Goal: Obtain resource: Obtain resource

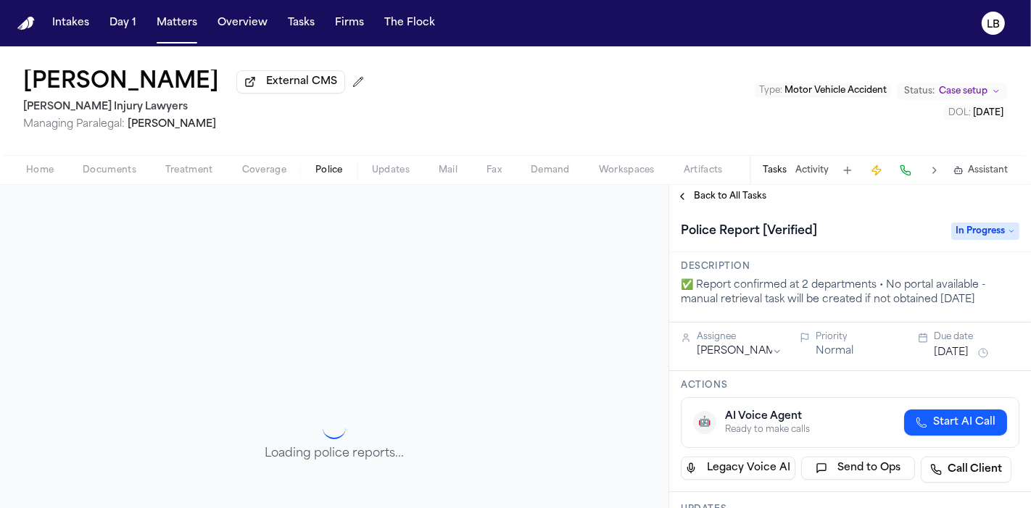
click at [94, 168] on span "Documents" at bounding box center [110, 171] width 54 height 12
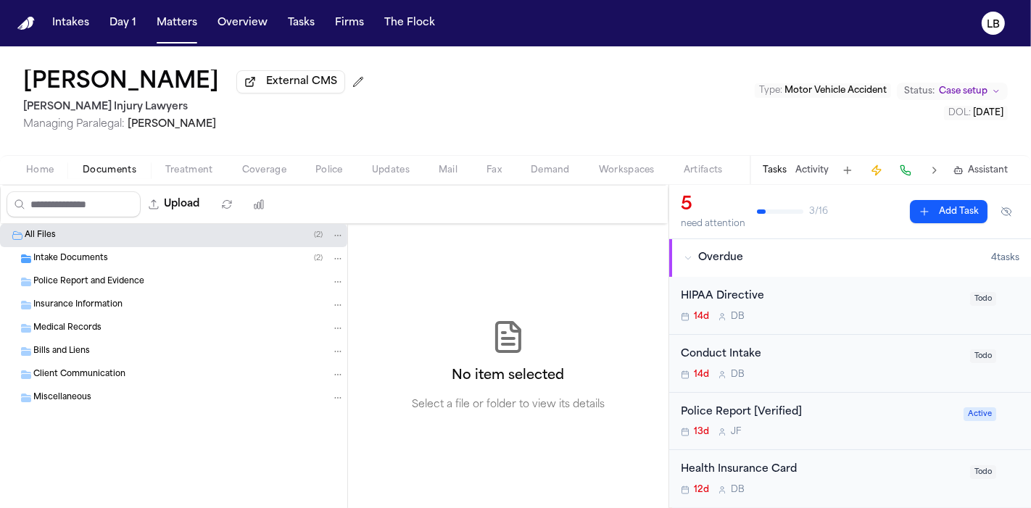
click at [113, 264] on div "Intake Documents ( 2 )" at bounding box center [173, 258] width 347 height 23
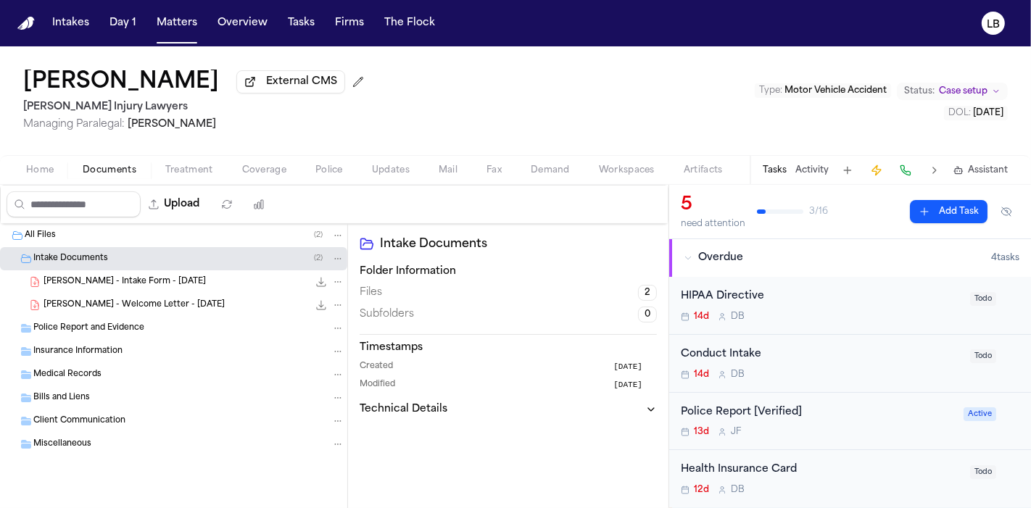
click at [99, 160] on div "Home Documents Treatment Coverage Police Updates Mail Fax Demand Workspaces Art…" at bounding box center [515, 169] width 1031 height 29
click at [103, 281] on span "[PERSON_NAME] - Intake Form - [DATE]" at bounding box center [124, 282] width 162 height 12
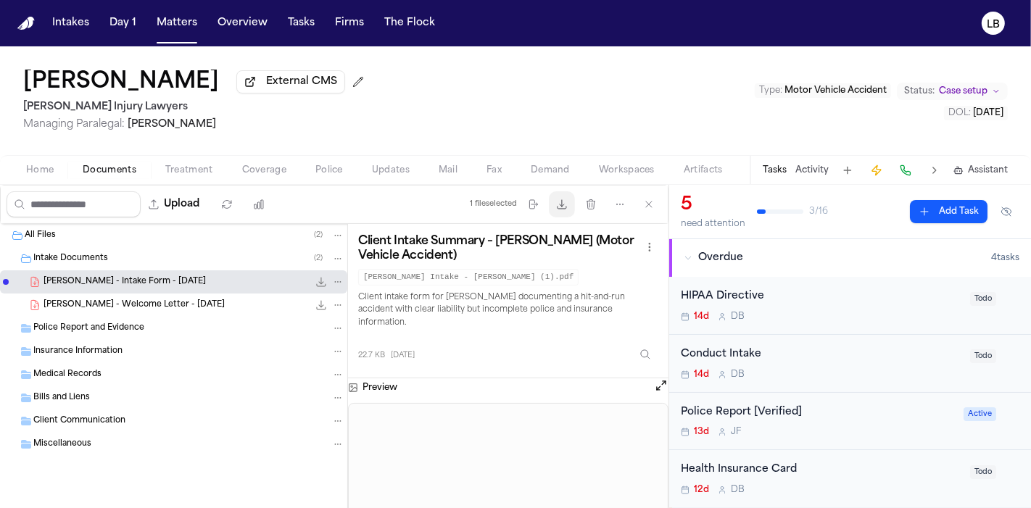
click at [562, 204] on icon "button" at bounding box center [562, 204] width 9 height 9
click at [810, 169] on button "Activity" at bounding box center [811, 171] width 33 height 12
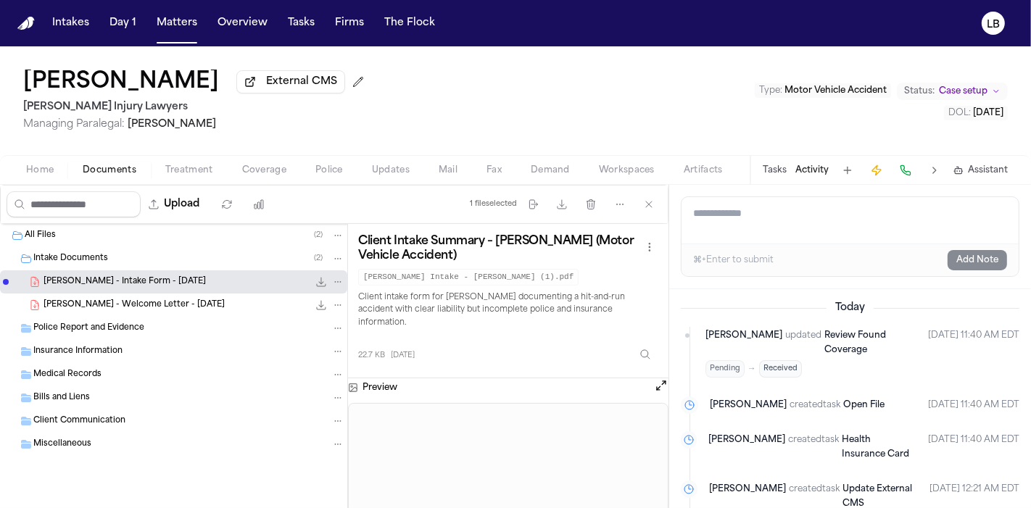
drag, startPoint x: 834, startPoint y: 223, endPoint x: 830, endPoint y: 212, distance: 11.5
click at [834, 223] on textarea "Add a note to this matter" at bounding box center [849, 220] width 337 height 46
type textarea "*"
click at [829, 212] on textarea "*" at bounding box center [850, 220] width 338 height 46
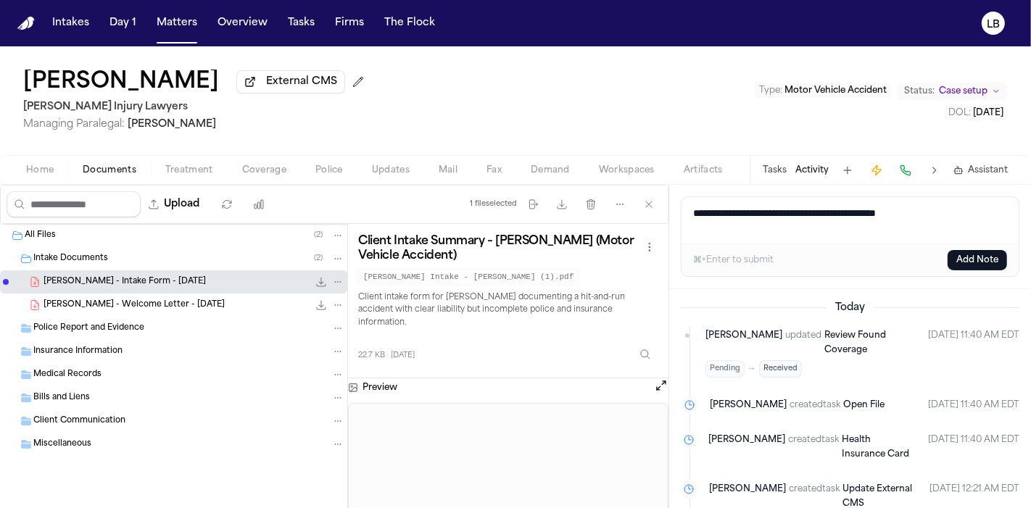
paste textarea "**********"
type textarea "**********"
click at [1004, 215] on textarea "**********" at bounding box center [850, 220] width 338 height 46
click at [995, 254] on button "Add Note" at bounding box center [977, 260] width 59 height 20
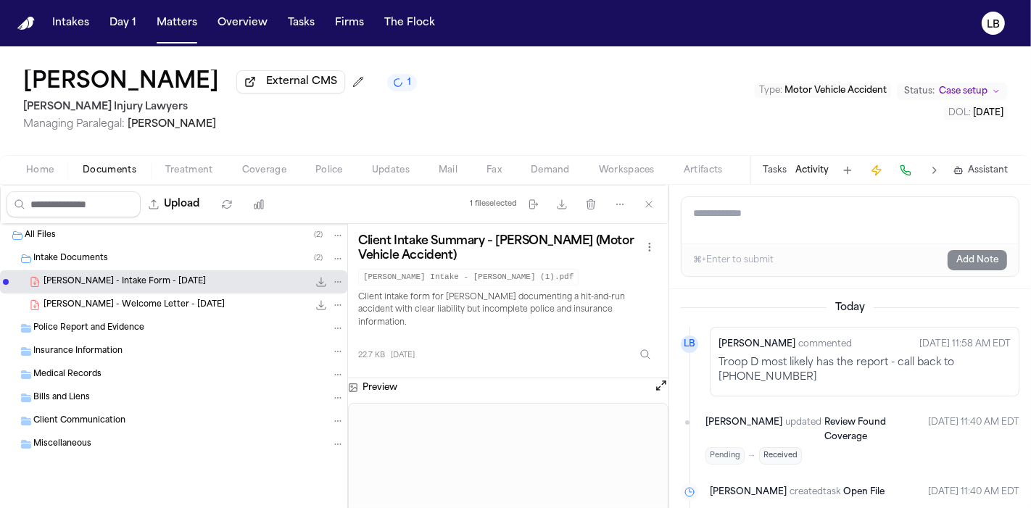
click at [768, 376] on p "Troop D most likely has the report - call back to [PHONE_NUMBER]" at bounding box center [864, 370] width 292 height 29
click at [770, 376] on p "Troop D most likely has the report - call back to [PHONE_NUMBER]" at bounding box center [864, 370] width 292 height 29
copy p "6624771953"
click at [106, 162] on button "Documents" at bounding box center [109, 170] width 83 height 17
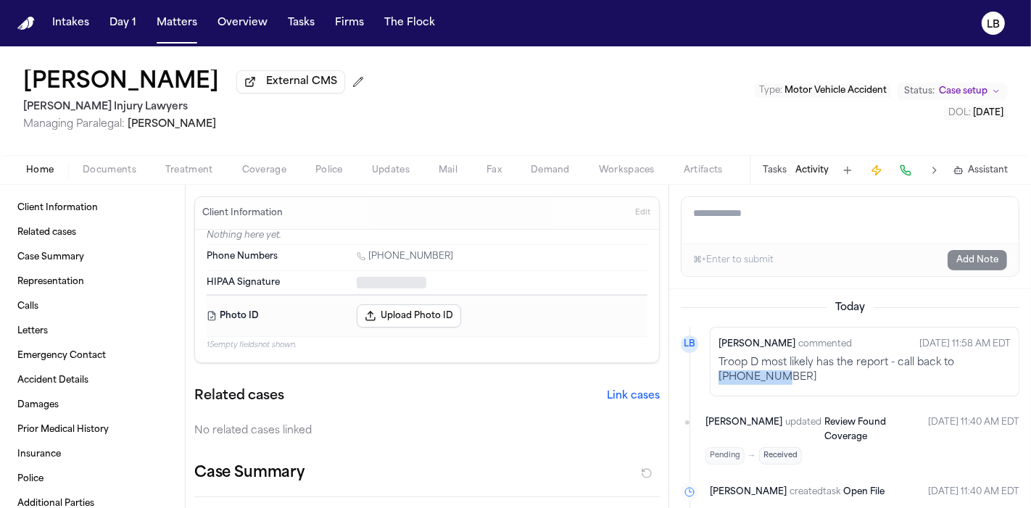
click at [41, 168] on span "Home" at bounding box center [40, 171] width 28 height 12
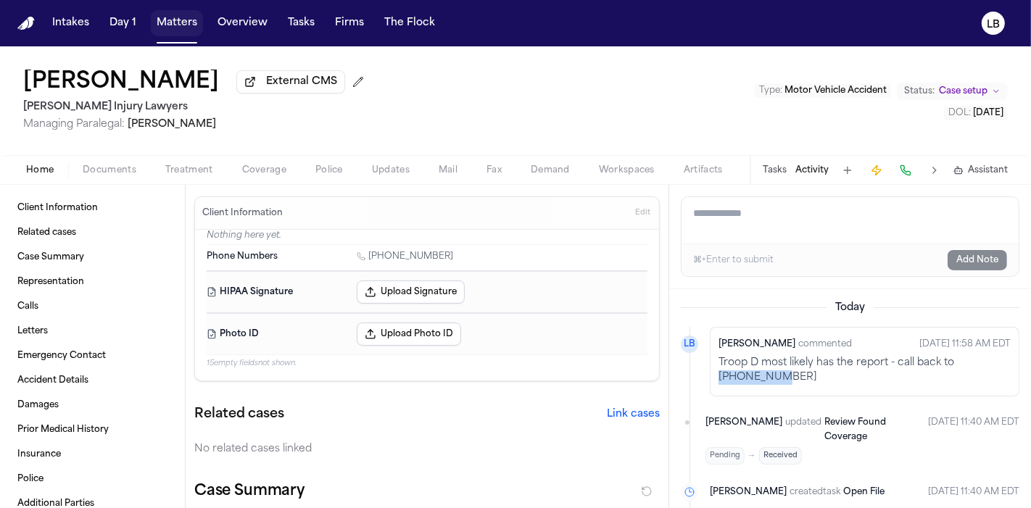
drag, startPoint x: 161, startPoint y: 28, endPoint x: 178, endPoint y: 43, distance: 22.6
click at [161, 28] on button "Matters" at bounding box center [177, 23] width 52 height 26
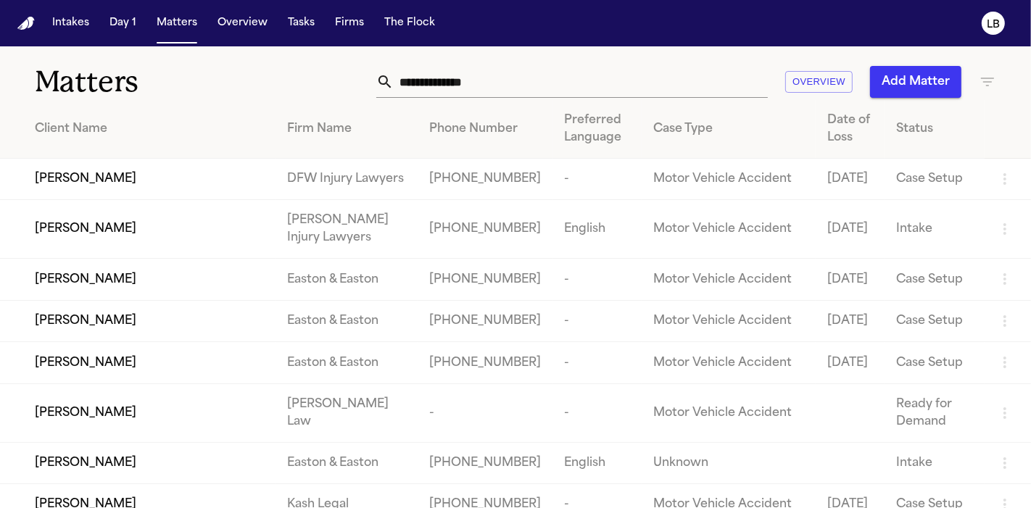
click at [611, 86] on input "text" at bounding box center [581, 82] width 374 height 32
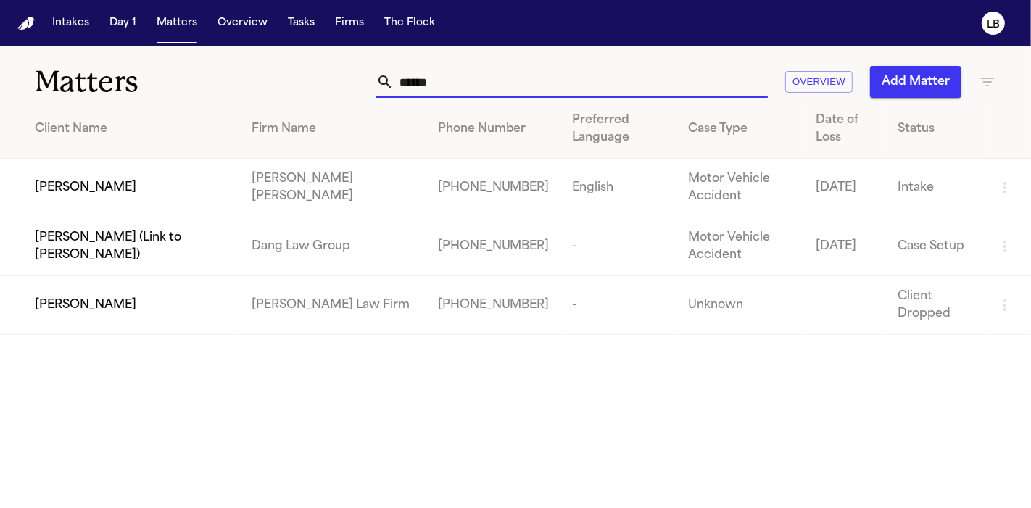
type input "******"
click at [584, 177] on td "English" at bounding box center [619, 188] width 116 height 59
click at [357, 199] on td "[PERSON_NAME] [PERSON_NAME]" at bounding box center [333, 188] width 186 height 59
click at [84, 191] on span "[PERSON_NAME]" at bounding box center [85, 187] width 101 height 17
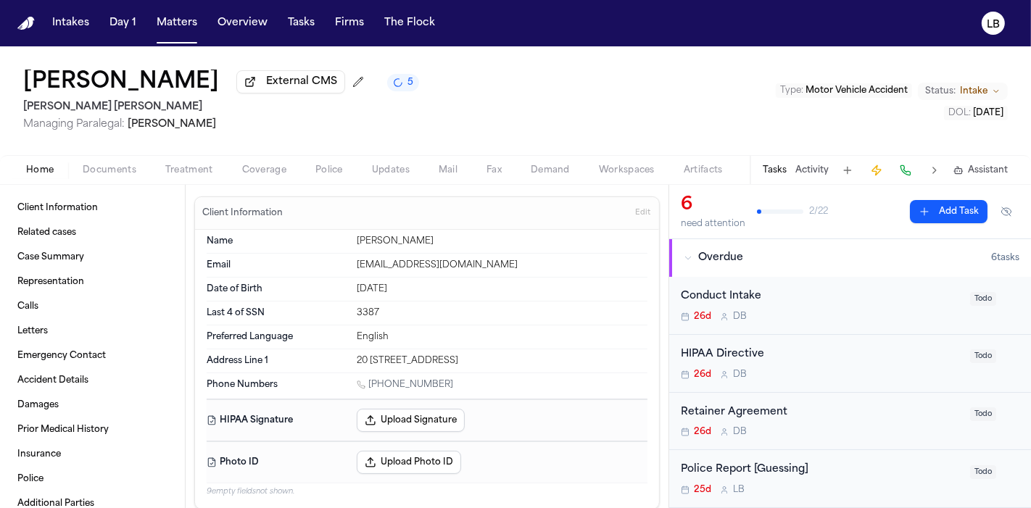
click at [136, 162] on button "Documents" at bounding box center [109, 170] width 83 height 17
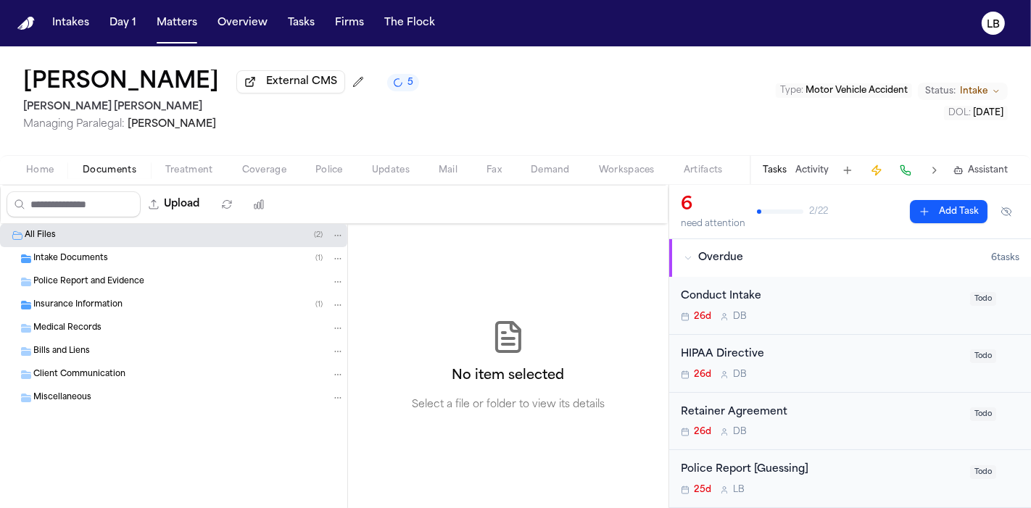
drag, startPoint x: 141, startPoint y: 251, endPoint x: 142, endPoint y: 243, distance: 8.1
click at [141, 247] on div "Intake Documents ( 1 )" at bounding box center [173, 258] width 347 height 23
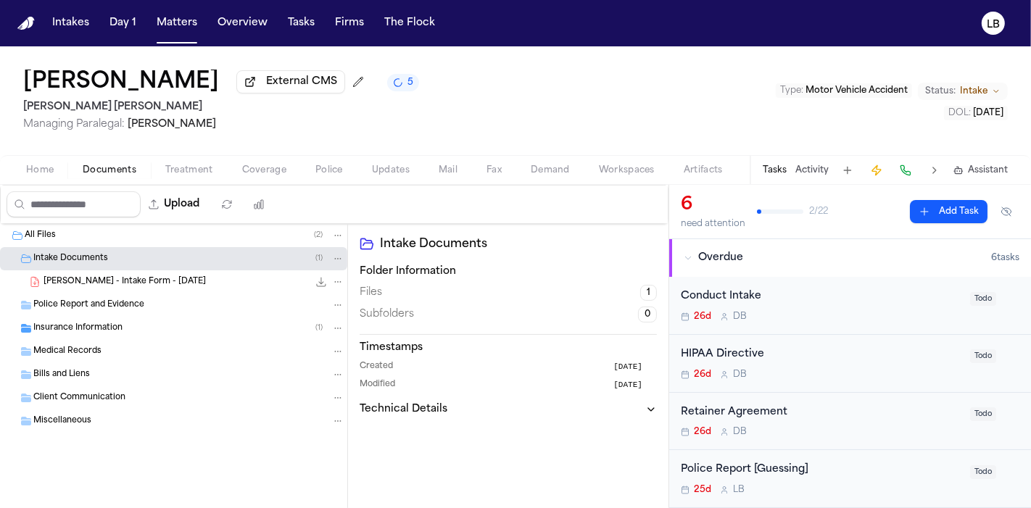
click at [140, 291] on div "[PERSON_NAME] - Intake Form - [DATE] 23.0 KB • PDF" at bounding box center [173, 281] width 347 height 23
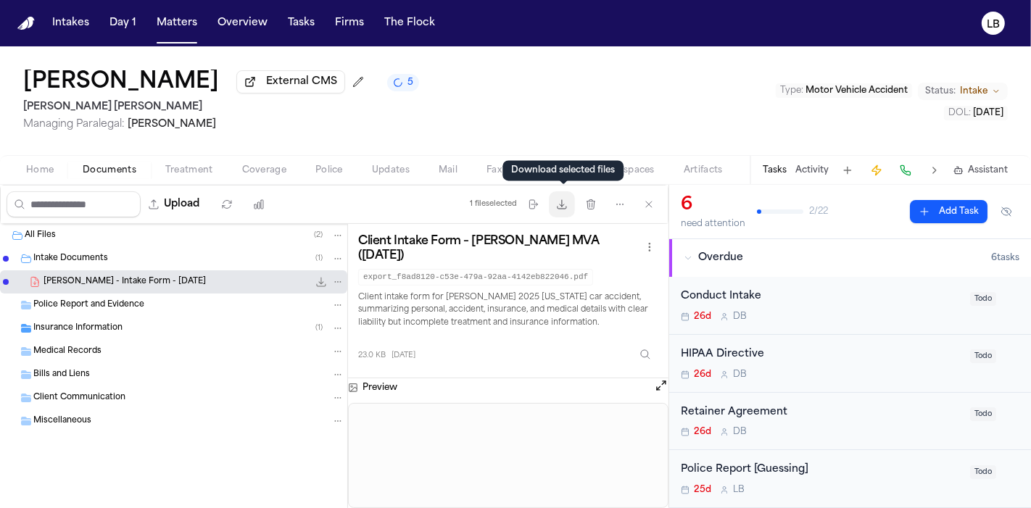
click at [567, 211] on button "Download files" at bounding box center [562, 204] width 26 height 26
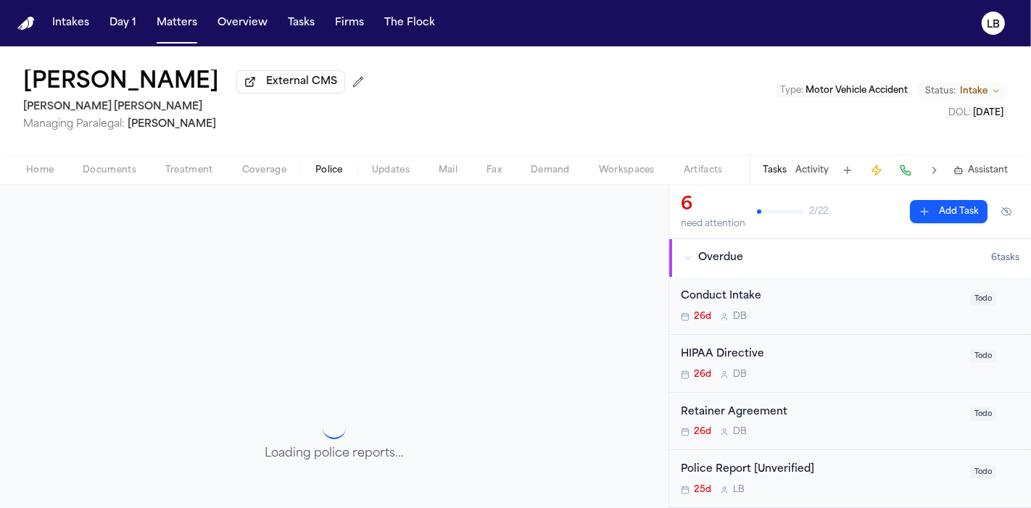
click at [336, 170] on span "Police" at bounding box center [329, 171] width 28 height 12
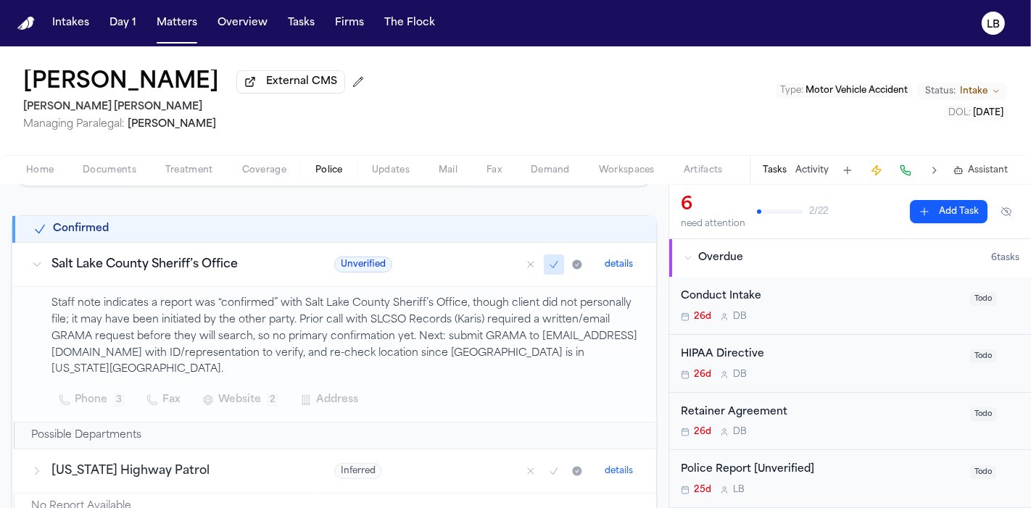
scroll to position [241, 0]
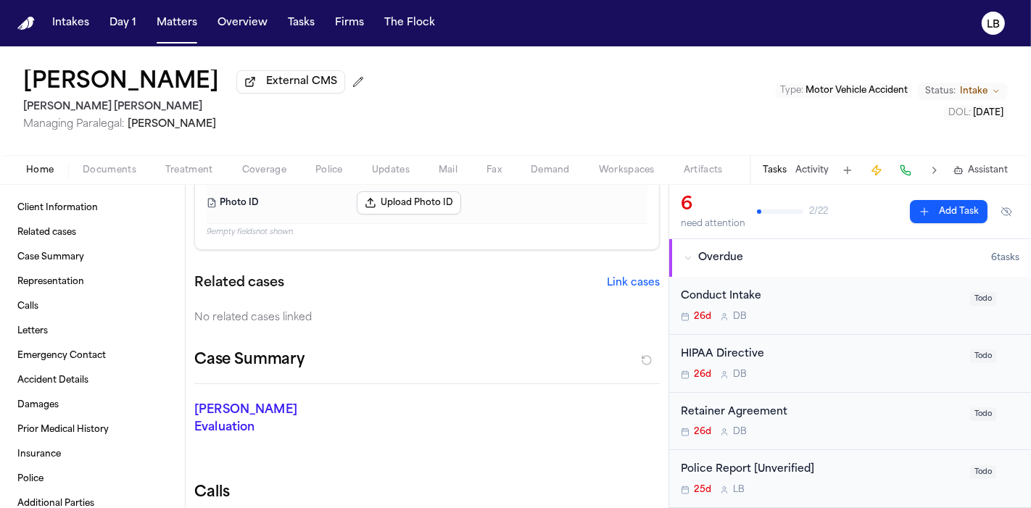
click at [62, 167] on button "Home" at bounding box center [40, 170] width 57 height 17
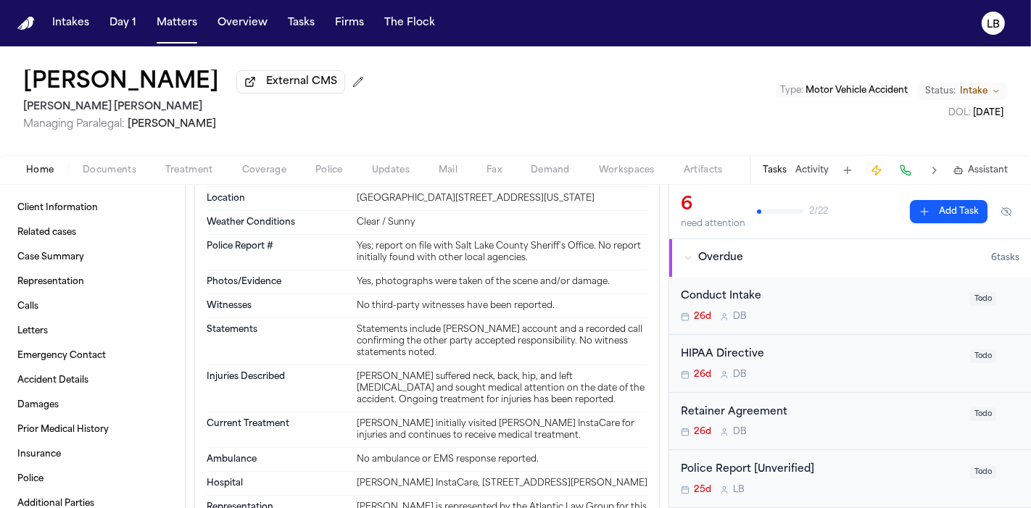
scroll to position [4435, 0]
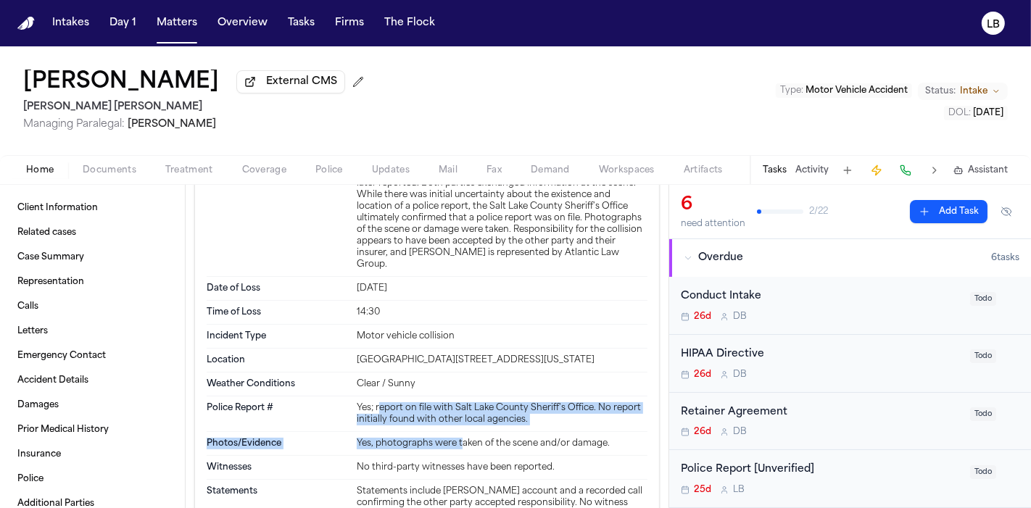
drag, startPoint x: 375, startPoint y: 322, endPoint x: 455, endPoint y: 360, distance: 89.2
click at [455, 360] on dl "Description On [DATE], at approximately 2:30 PM, [PERSON_NAME] was stopped at a…" at bounding box center [427, 391] width 441 height 625
click at [465, 402] on div "Yes; report on file with Salt Lake County Sheriff's Office. No report initially…" at bounding box center [502, 413] width 291 height 23
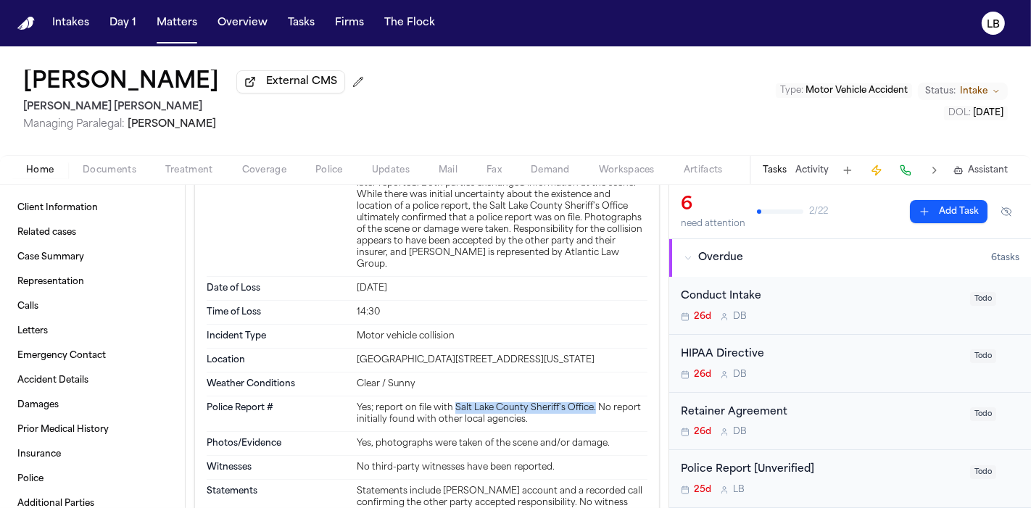
drag, startPoint x: 450, startPoint y: 325, endPoint x: 589, endPoint y: 326, distance: 139.2
click at [589, 402] on div "Yes; report on file with Salt Lake County Sheriff's Office. No report initially…" at bounding box center [502, 413] width 291 height 23
copy div "Salt Lake County Sheriff's Office."
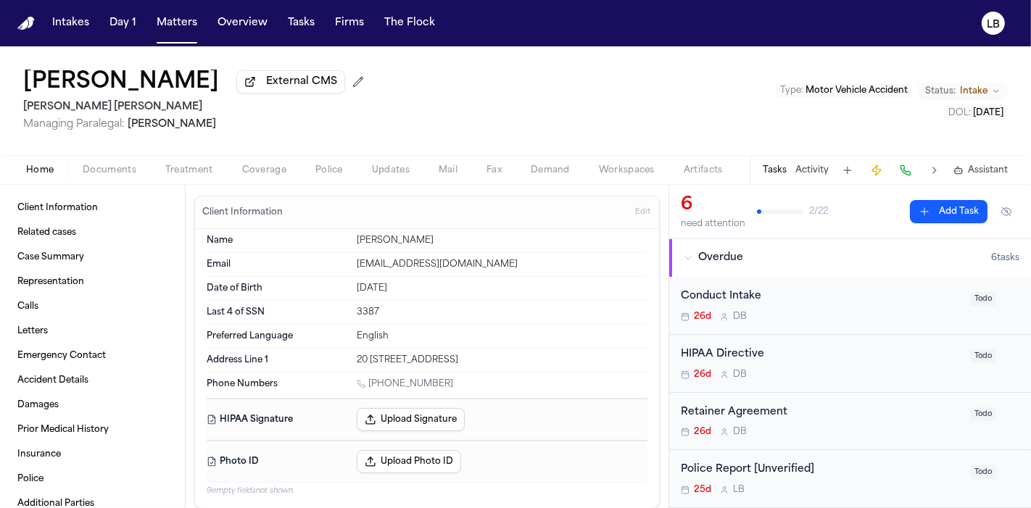
scroll to position [0, 0]
click at [104, 173] on span "Documents" at bounding box center [110, 171] width 54 height 12
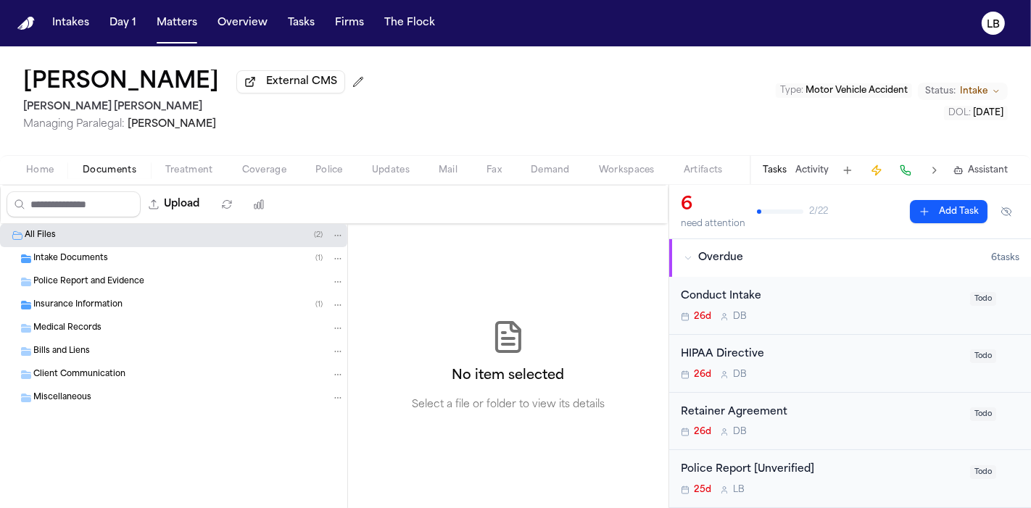
click at [122, 257] on div "Intake Documents ( 1 )" at bounding box center [188, 258] width 311 height 13
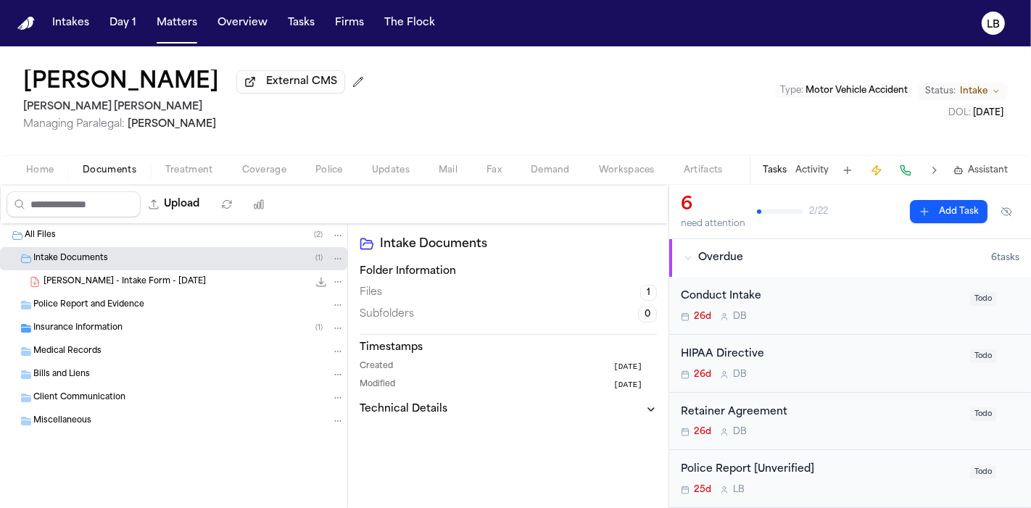
click at [34, 170] on span "Home" at bounding box center [40, 171] width 28 height 12
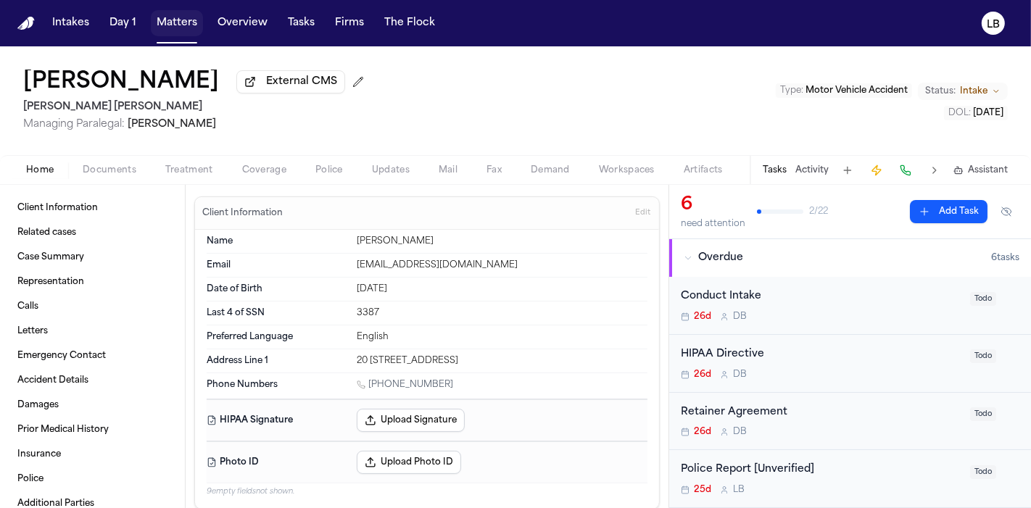
click at [188, 21] on button "Matters" at bounding box center [177, 23] width 52 height 26
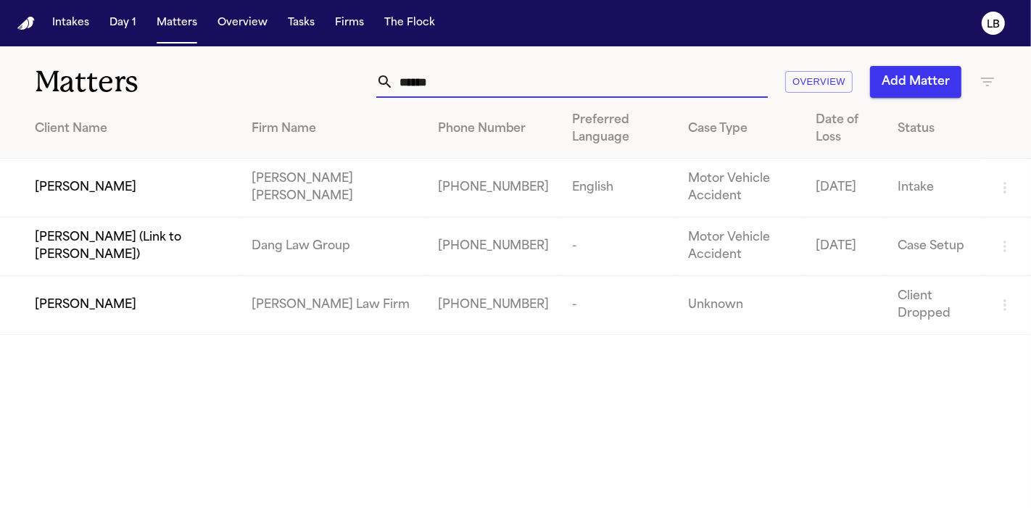
drag, startPoint x: 457, startPoint y: 80, endPoint x: 17, endPoint y: 58, distance: 441.4
click at [19, 65] on div "Matters ****** Overview Add Matter" at bounding box center [515, 73] width 1031 height 54
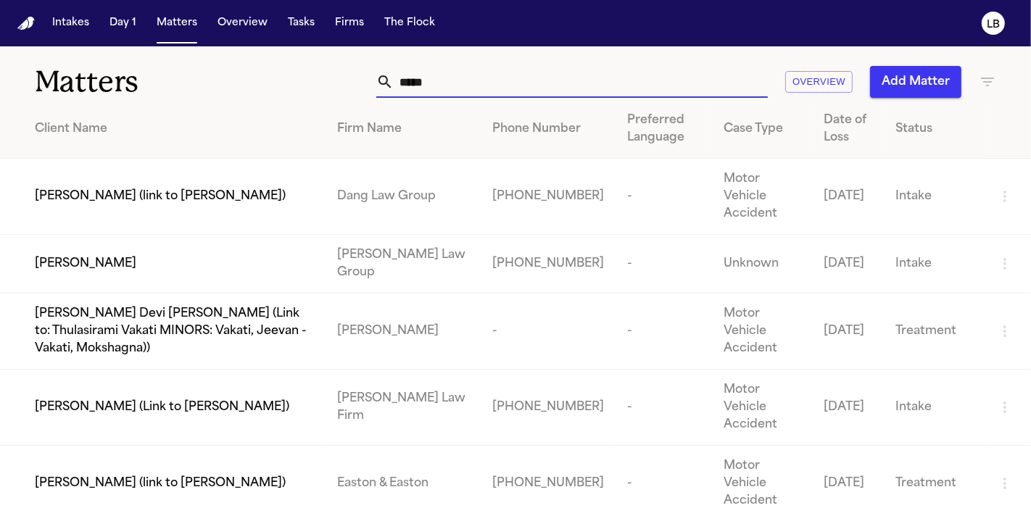
type input "*****"
click at [123, 255] on div "[PERSON_NAME]" at bounding box center [174, 263] width 279 height 17
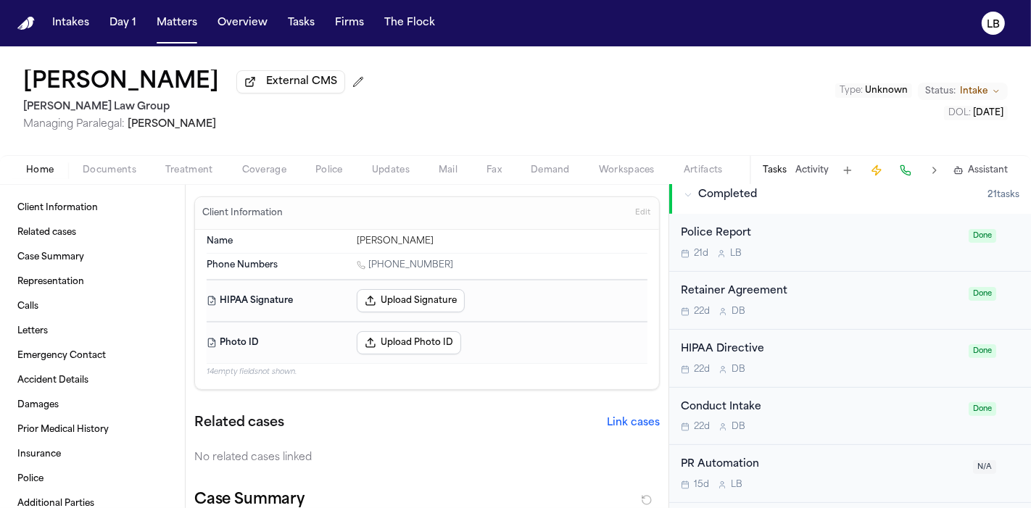
scroll to position [483, 0]
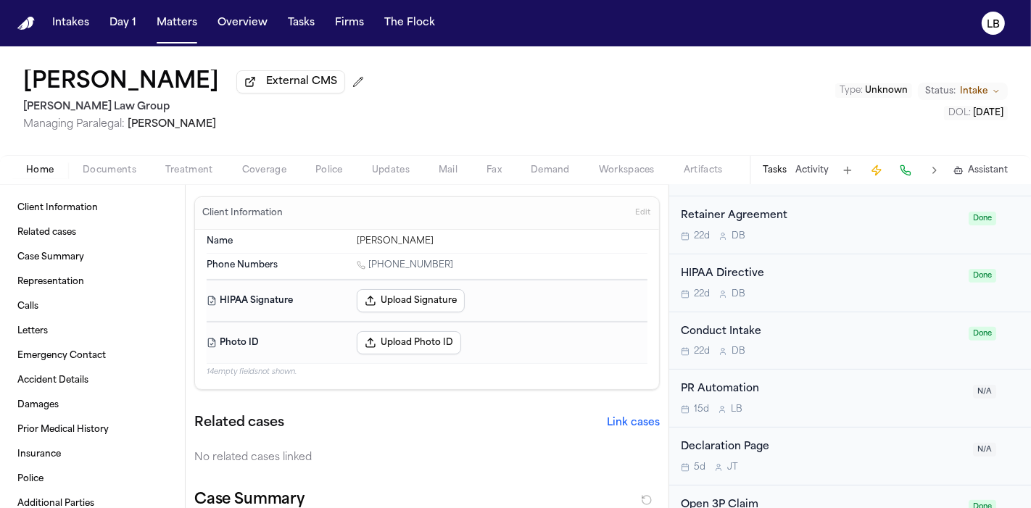
click at [103, 165] on span "Documents" at bounding box center [110, 171] width 54 height 12
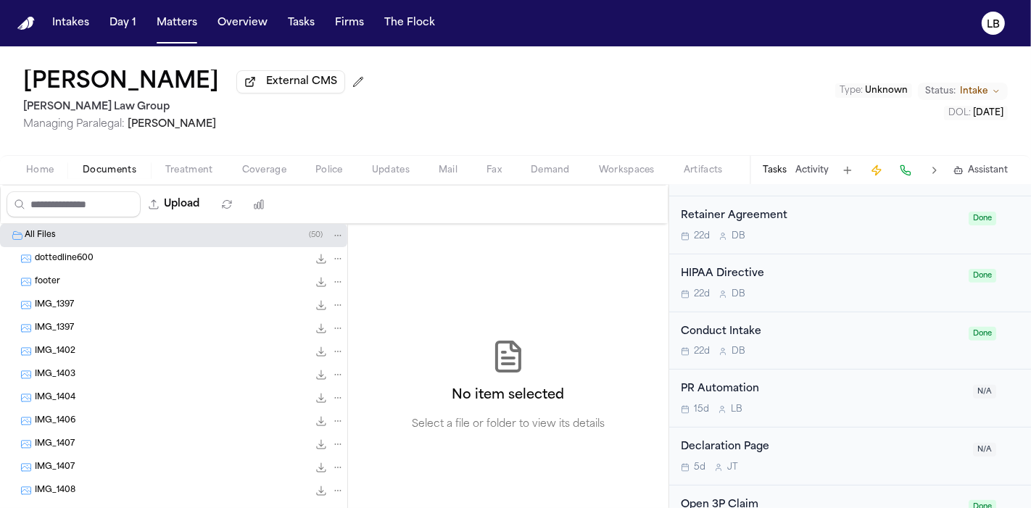
click at [120, 172] on span "Documents" at bounding box center [110, 171] width 54 height 12
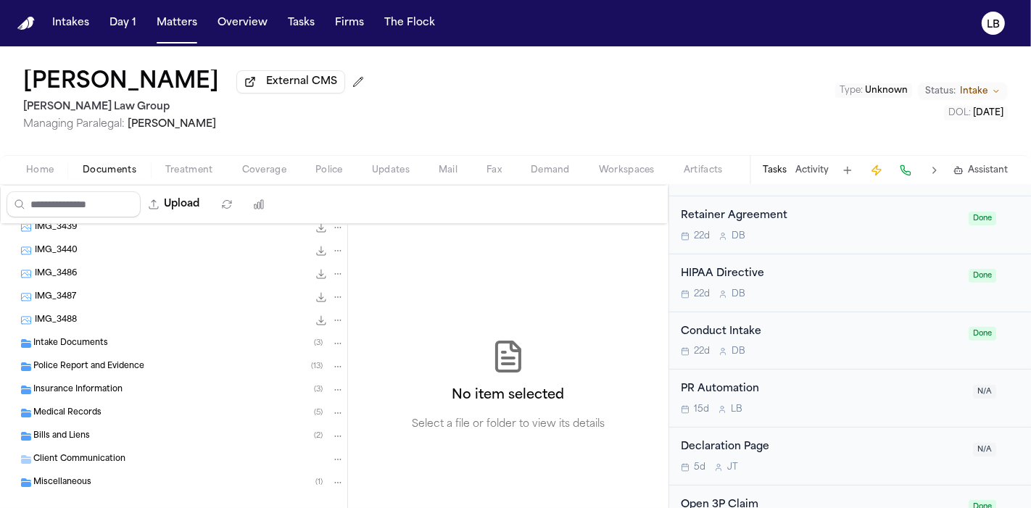
scroll to position [468, 0]
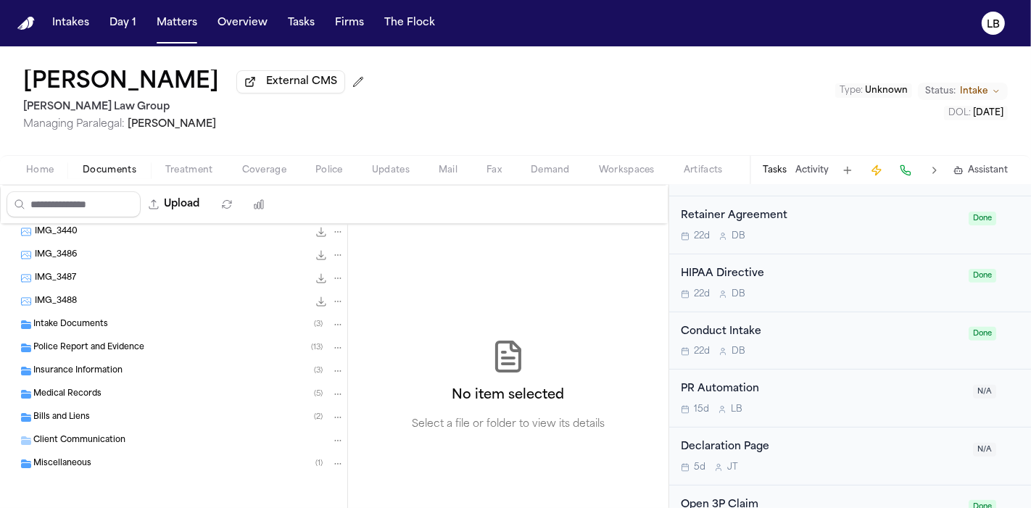
click at [146, 348] on div "Police Report and Evidence ( 13 )" at bounding box center [188, 347] width 311 height 13
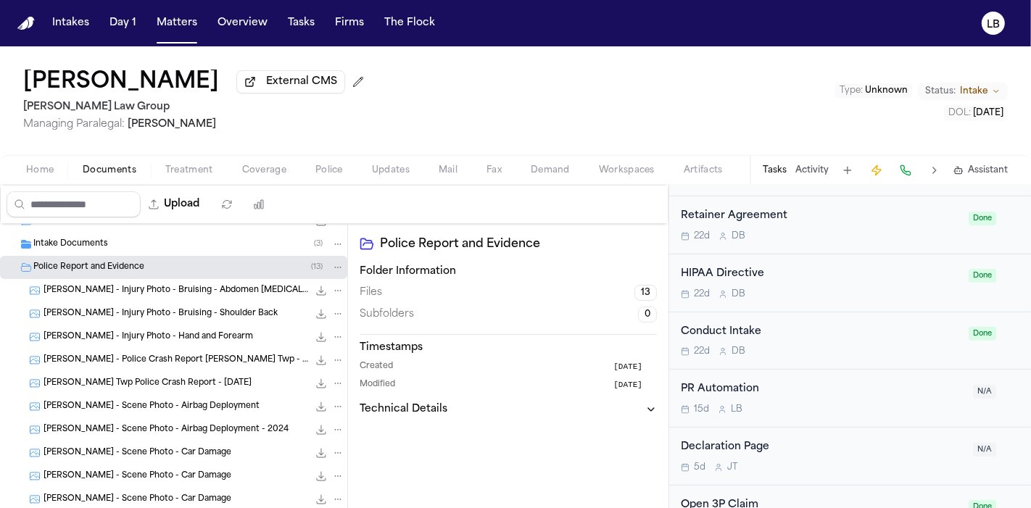
scroll to position [629, 0]
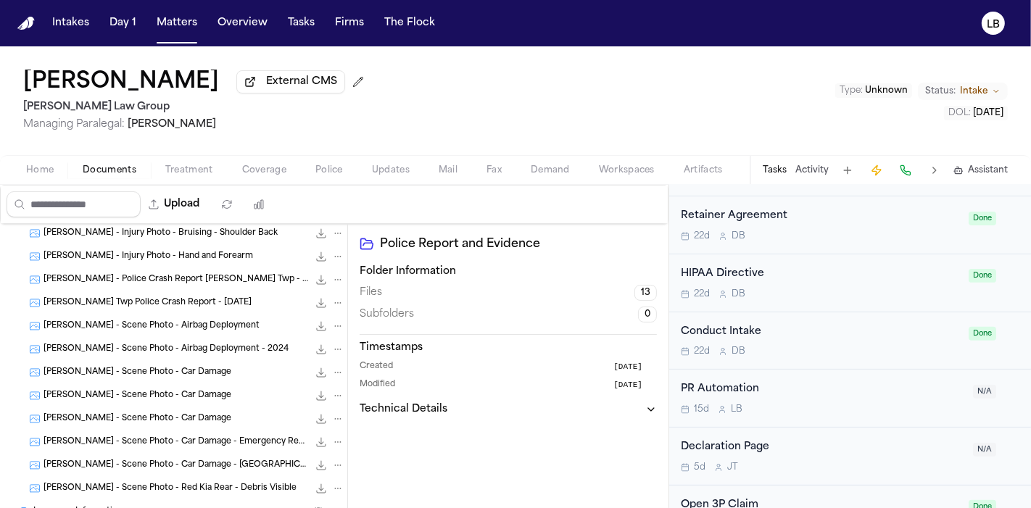
click at [172, 305] on span "[PERSON_NAME] Twp Police Crash Report - [DATE]" at bounding box center [147, 303] width 208 height 12
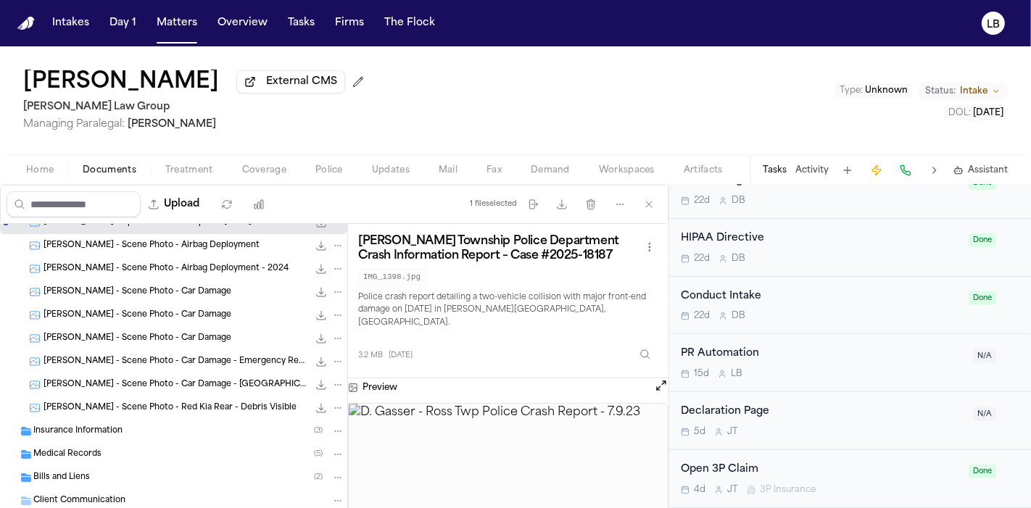
scroll to position [563, 0]
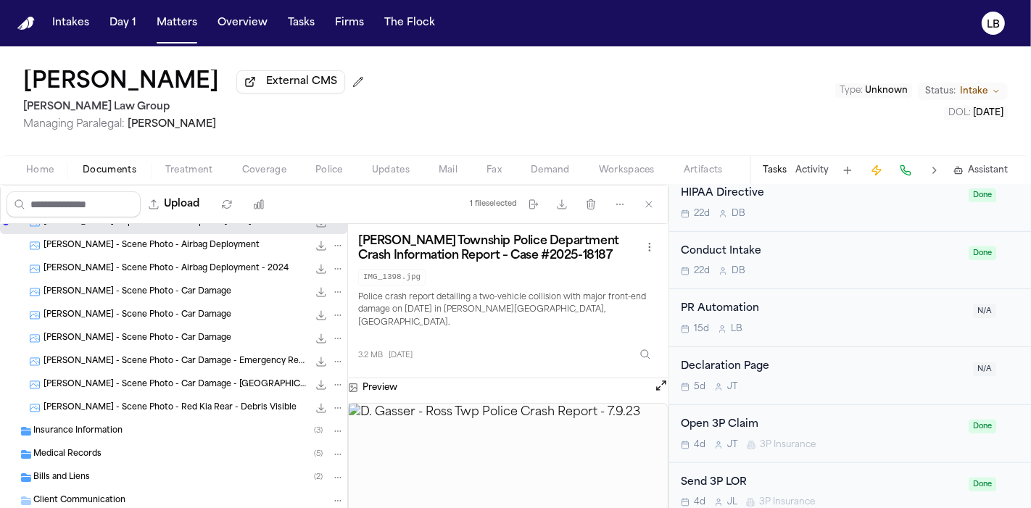
click at [787, 170] on button "Tasks" at bounding box center [775, 171] width 24 height 12
click at [812, 173] on button "Activity" at bounding box center [811, 171] width 33 height 12
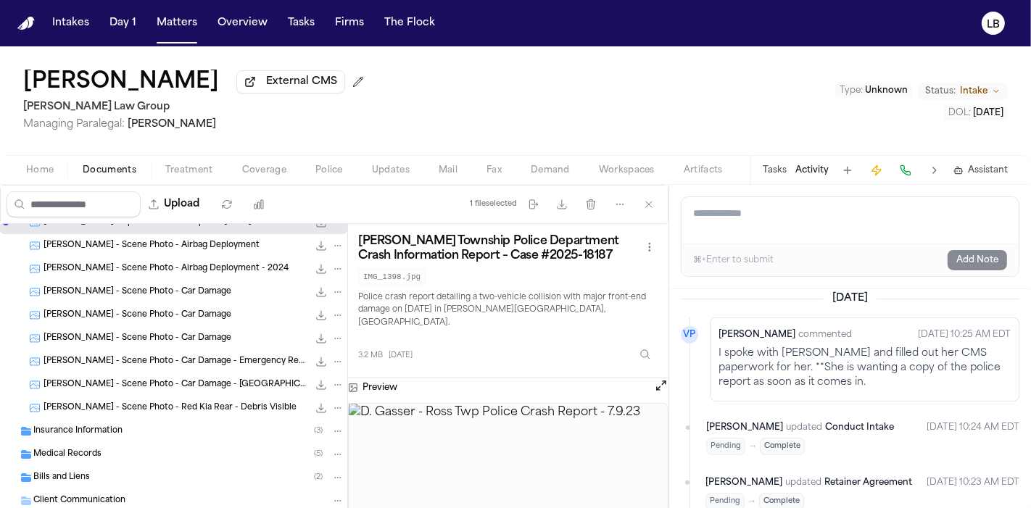
scroll to position [402, 0]
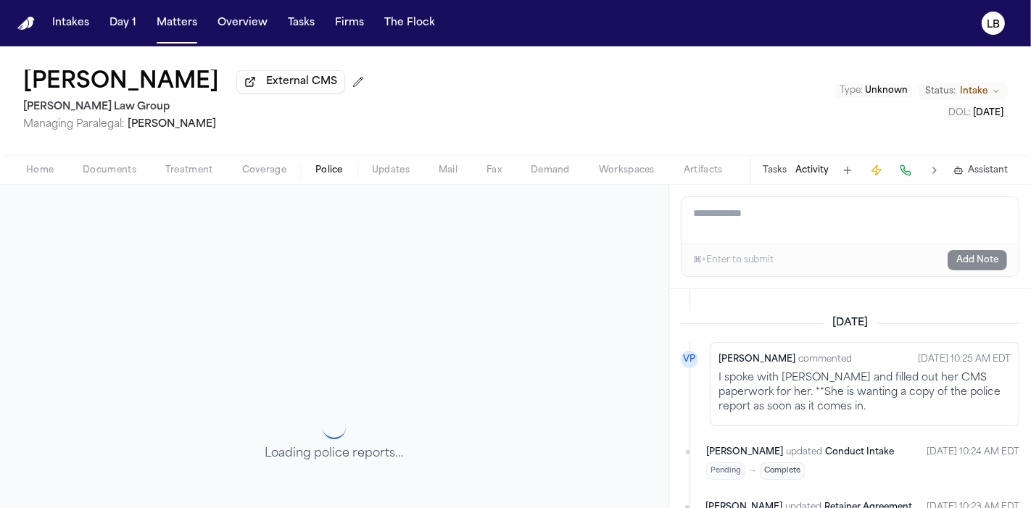
click at [316, 172] on span "Police" at bounding box center [329, 171] width 28 height 12
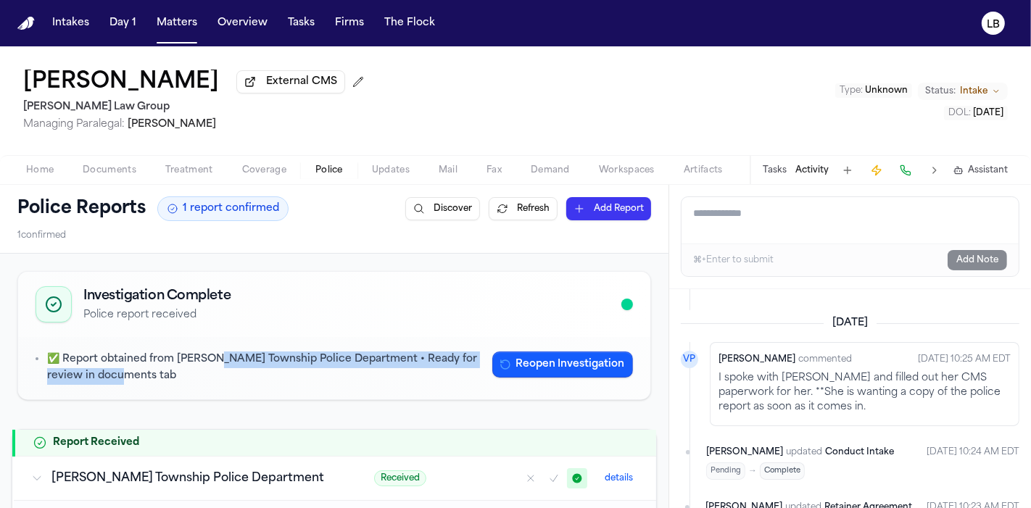
drag, startPoint x: 216, startPoint y: 357, endPoint x: 220, endPoint y: 379, distance: 22.8
click at [220, 379] on p "✅ Report obtained from [PERSON_NAME] Township Police Department • Ready for rev…" at bounding box center [264, 368] width 434 height 33
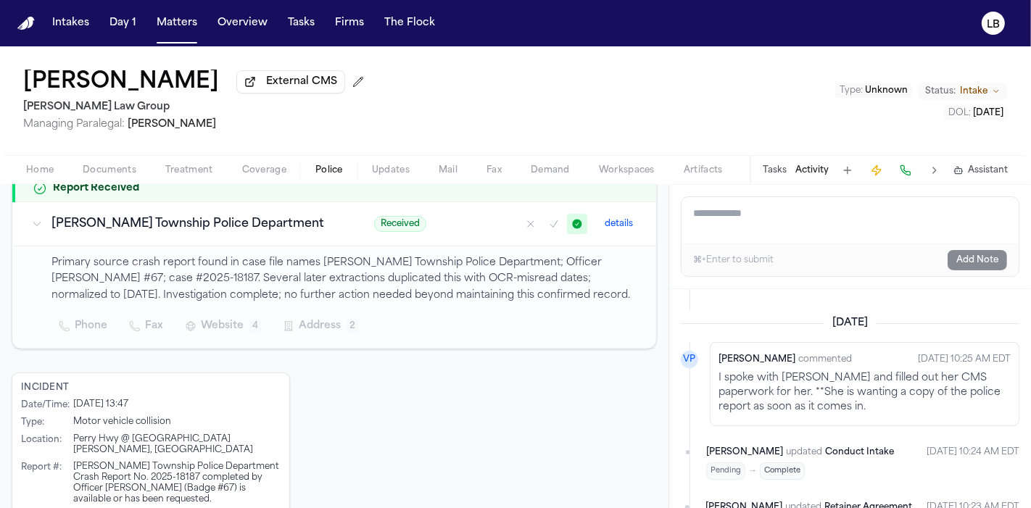
scroll to position [258, 0]
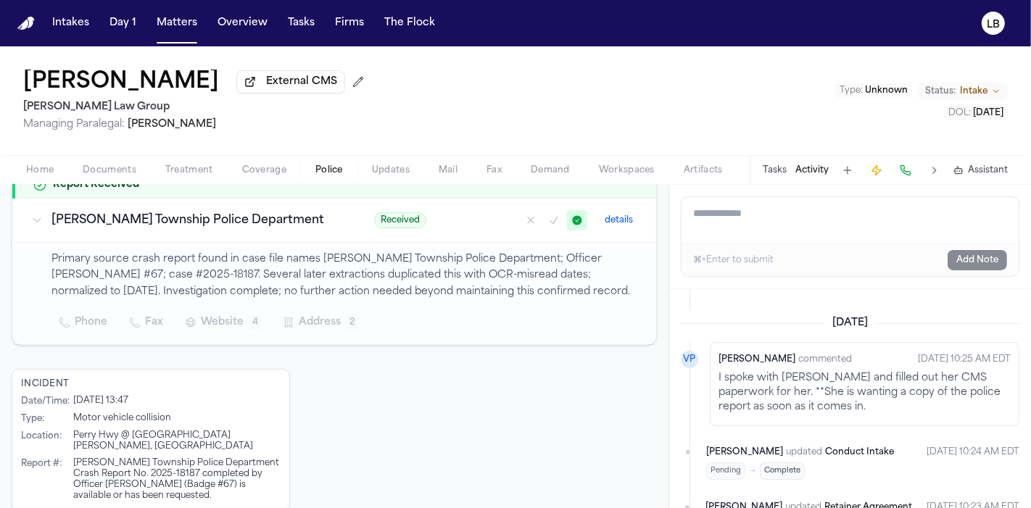
drag, startPoint x: 87, startPoint y: 171, endPoint x: 78, endPoint y: 170, distance: 9.5
click at [86, 171] on span "Documents" at bounding box center [110, 171] width 54 height 12
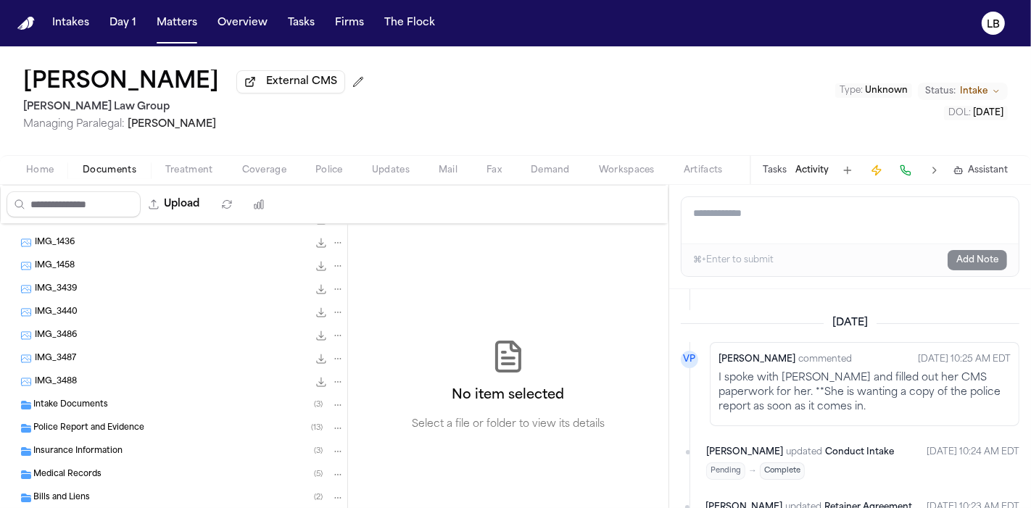
scroll to position [468, 0]
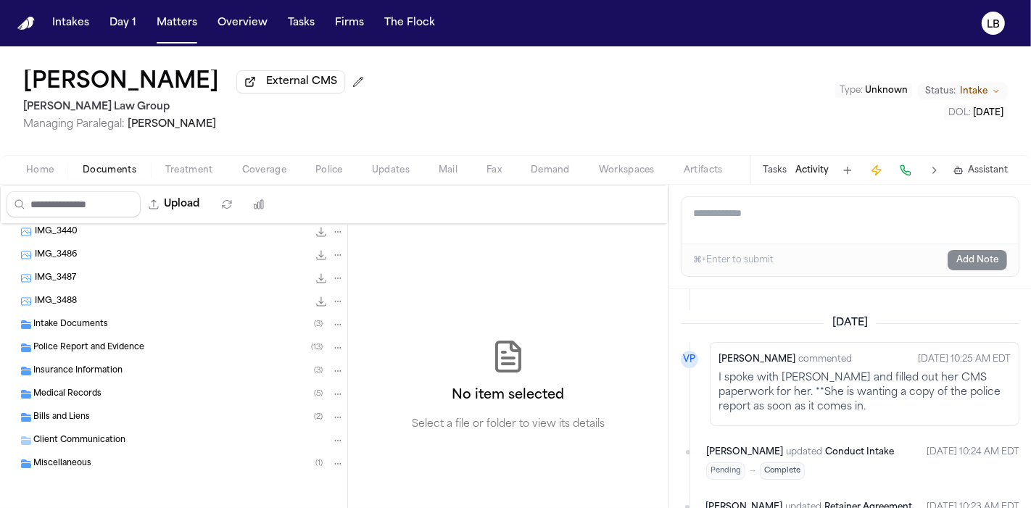
click at [122, 339] on div "Police Report and Evidence ( 13 )" at bounding box center [173, 347] width 347 height 23
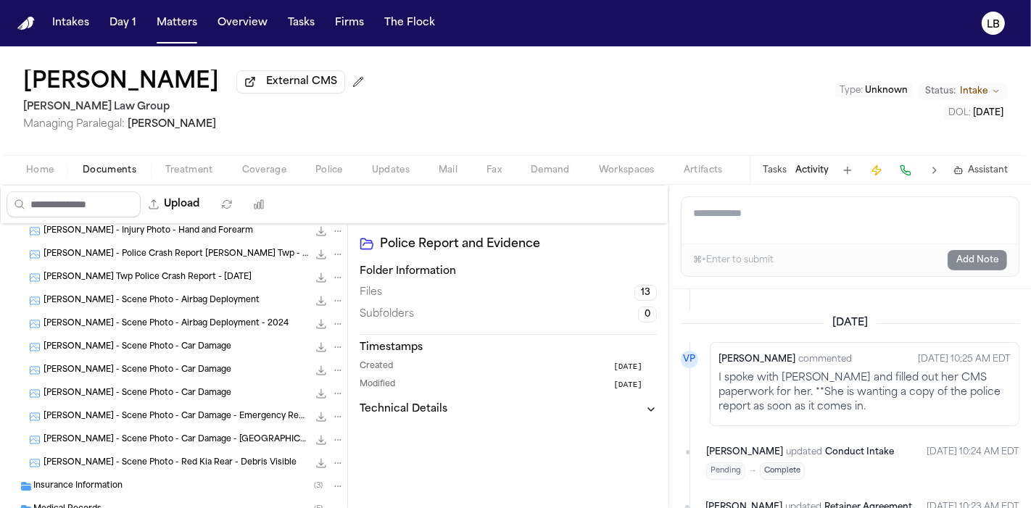
scroll to position [629, 0]
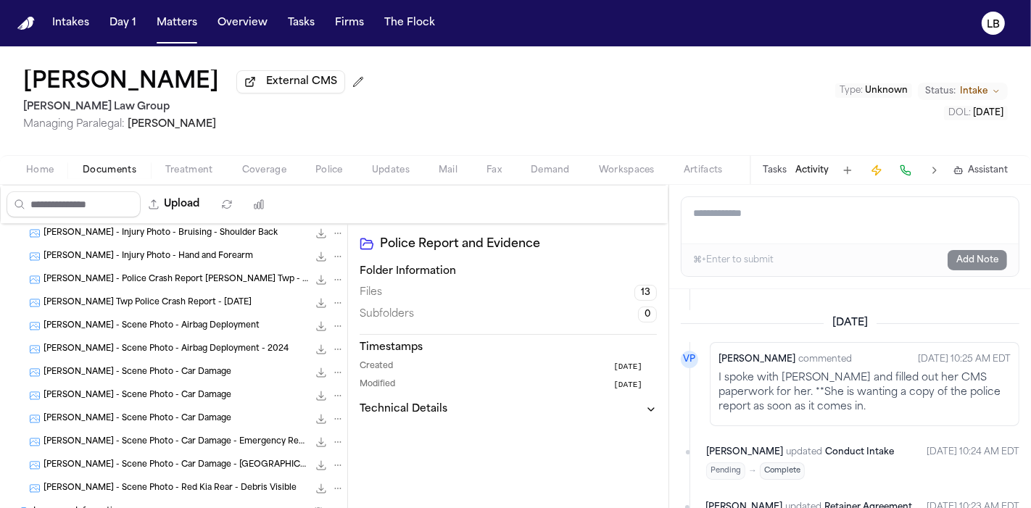
click at [178, 274] on span "[PERSON_NAME] - Police Crash Report [PERSON_NAME] Twp - [DATE]" at bounding box center [175, 280] width 265 height 12
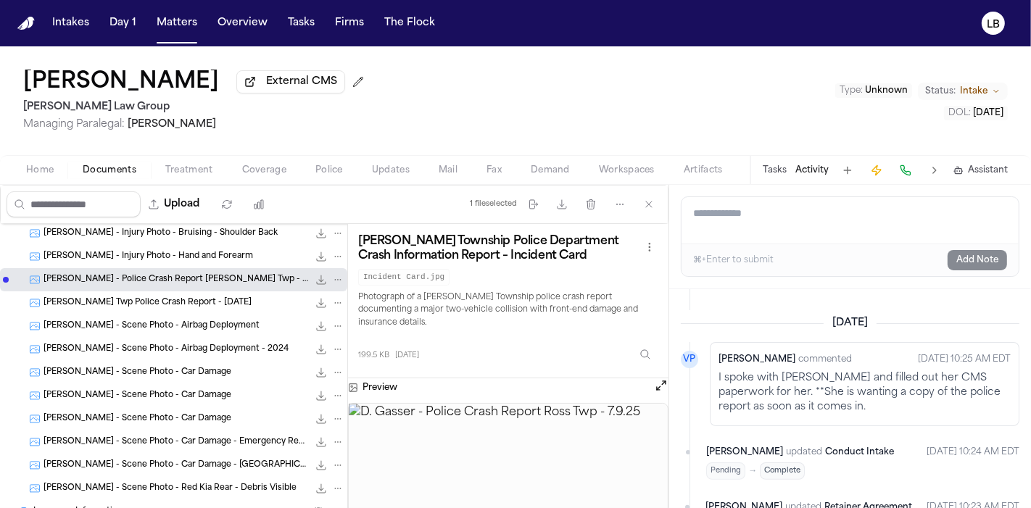
click at [204, 293] on div "[PERSON_NAME] Twp Police Crash Report - [DATE] 3.2 MB • JPG" at bounding box center [173, 302] width 347 height 23
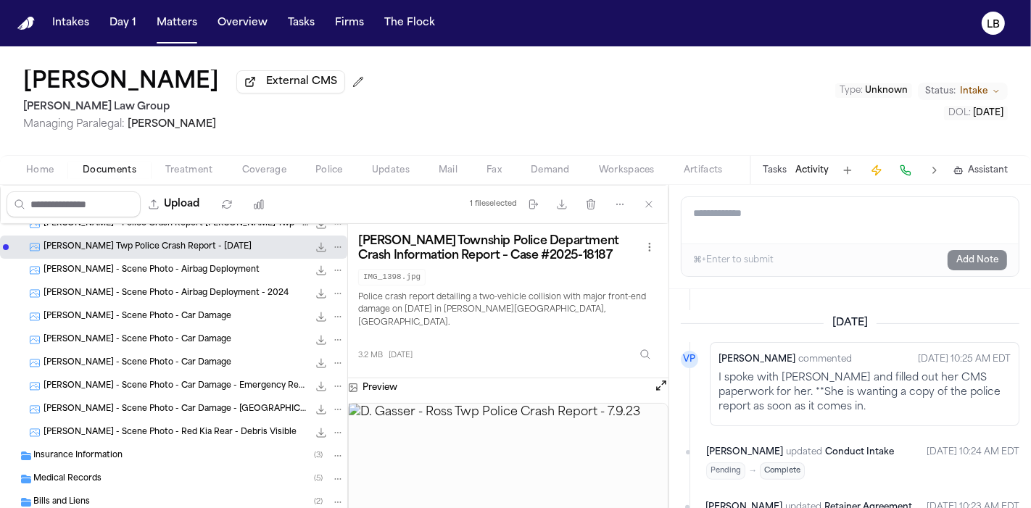
scroll to position [709, 0]
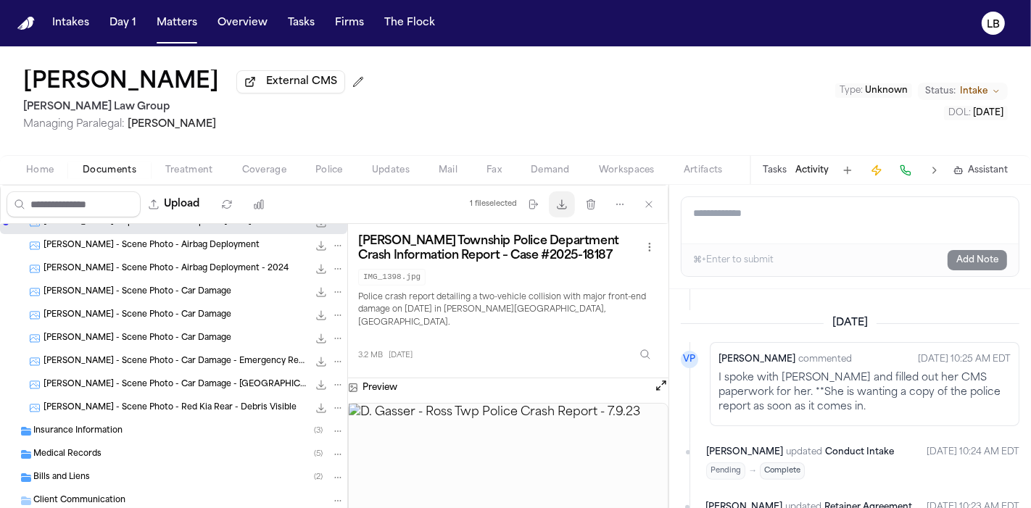
click at [569, 210] on button "Download files" at bounding box center [562, 204] width 26 height 26
click at [507, 423] on img at bounding box center [508, 475] width 319 height 143
drag, startPoint x: 194, startPoint y: 86, endPoint x: 12, endPoint y: 85, distance: 182.0
click at [12, 85] on div "[PERSON_NAME] External CMS [PERSON_NAME] Law Group Managing Paralegal: [PERSON_…" at bounding box center [515, 100] width 1031 height 109
drag, startPoint x: 12, startPoint y: 81, endPoint x: 181, endPoint y: 86, distance: 168.3
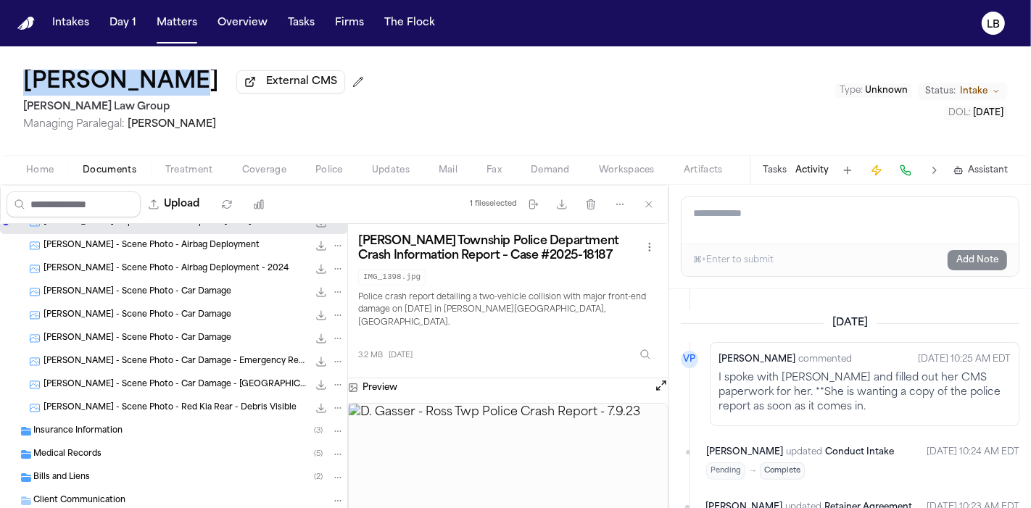
click at [181, 86] on div "[PERSON_NAME] External CMS [PERSON_NAME] Law Group Managing Paralegal: [PERSON_…" at bounding box center [515, 100] width 1031 height 109
copy h1 "[PERSON_NAME]"
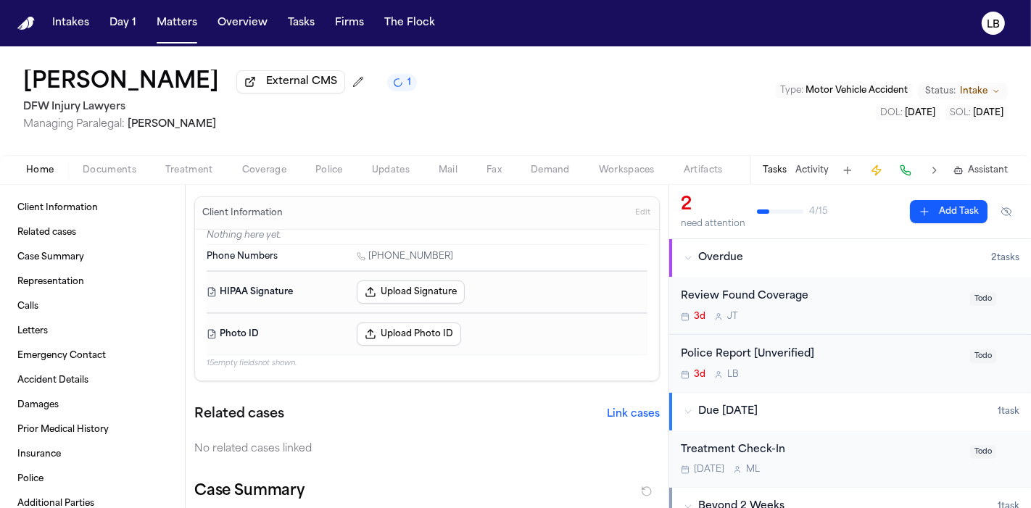
click at [125, 162] on button "Documents" at bounding box center [109, 170] width 83 height 17
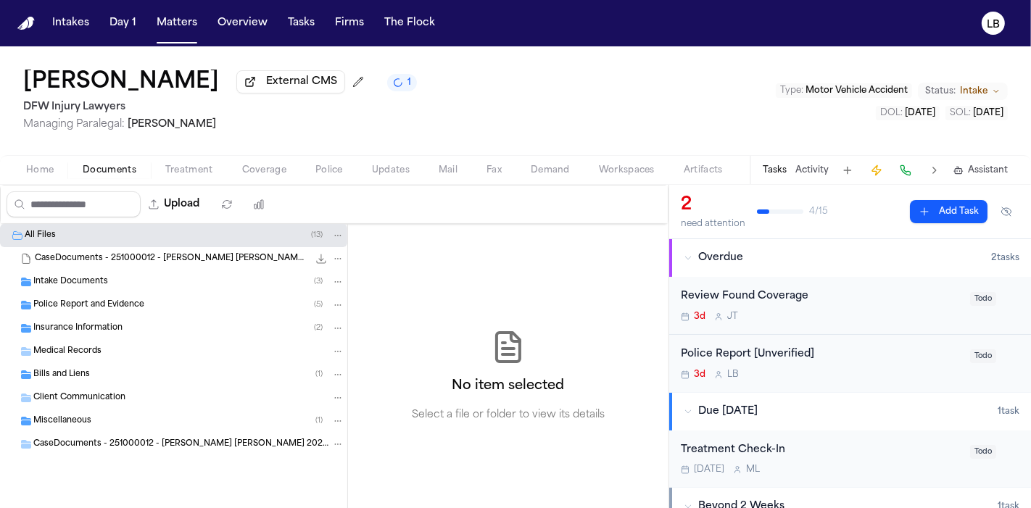
click at [146, 300] on div "Police Report and Evidence ( 5 )" at bounding box center [188, 305] width 311 height 13
